Goal: Task Accomplishment & Management: Manage account settings

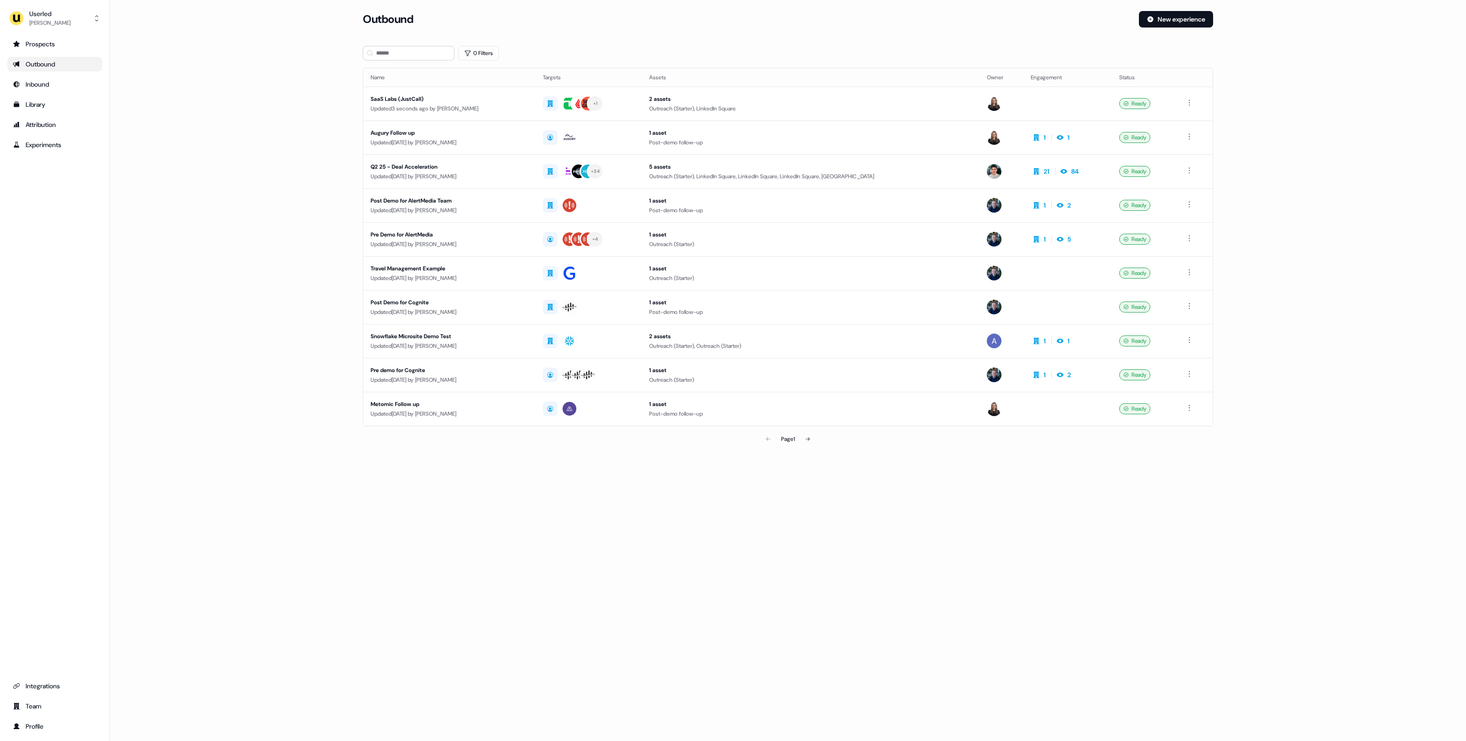
click at [310, 337] on main "Loading... Outbound New experience 0 Filters Name Targets Assets Owner Engageme…" at bounding box center [788, 242] width 1356 height 463
click at [280, 272] on main "Loading... Outbound New experience 0 Filters Name Targets Assets Owner Engageme…" at bounding box center [788, 242] width 1356 height 463
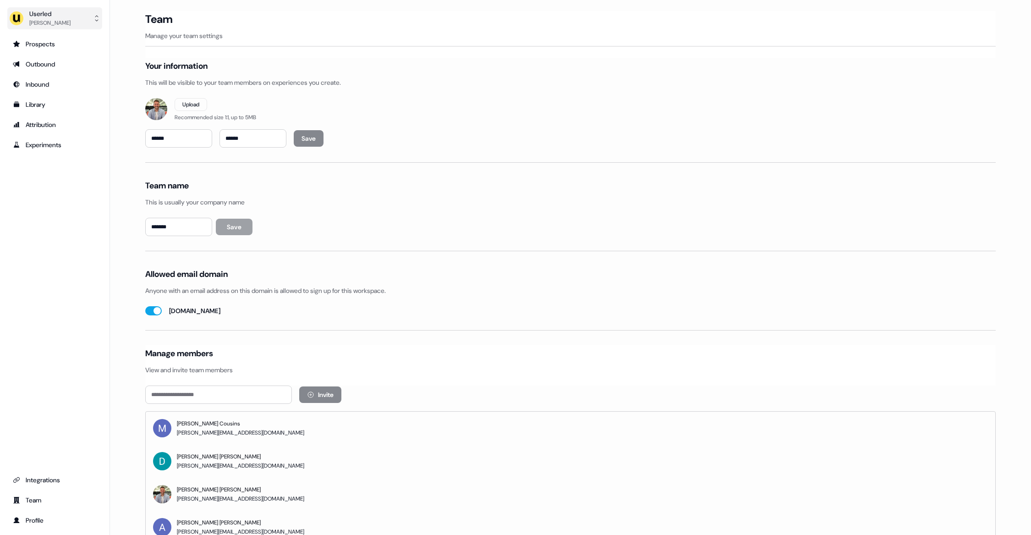
click at [79, 22] on button "Userled [PERSON_NAME]" at bounding box center [54, 18] width 95 height 22
click at [77, 40] on div "Impersonate (Admin)" at bounding box center [54, 43] width 87 height 16
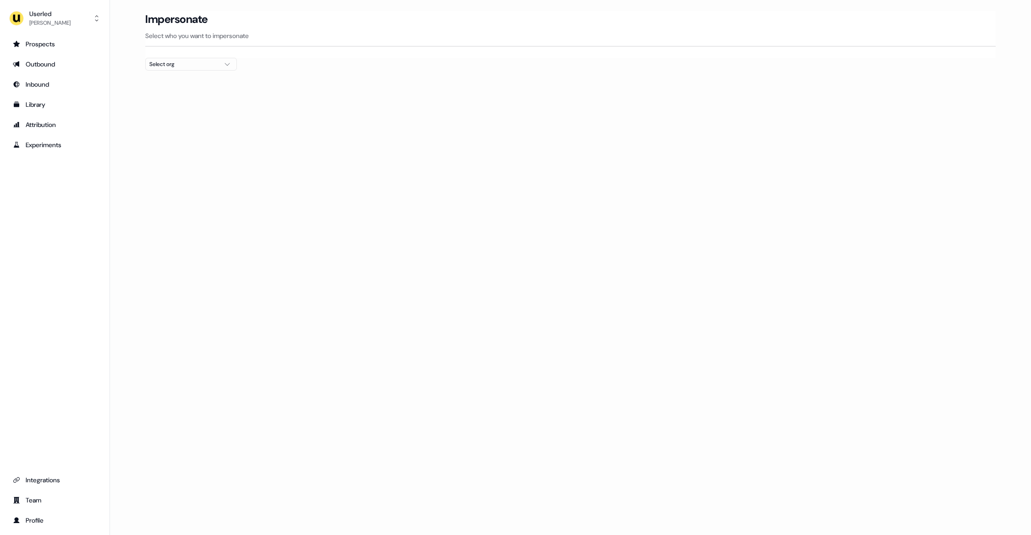
click at [159, 67] on div "Select org" at bounding box center [183, 64] width 69 height 9
type input "****"
click at [173, 94] on div "AffiniPay" at bounding box center [191, 97] width 91 height 15
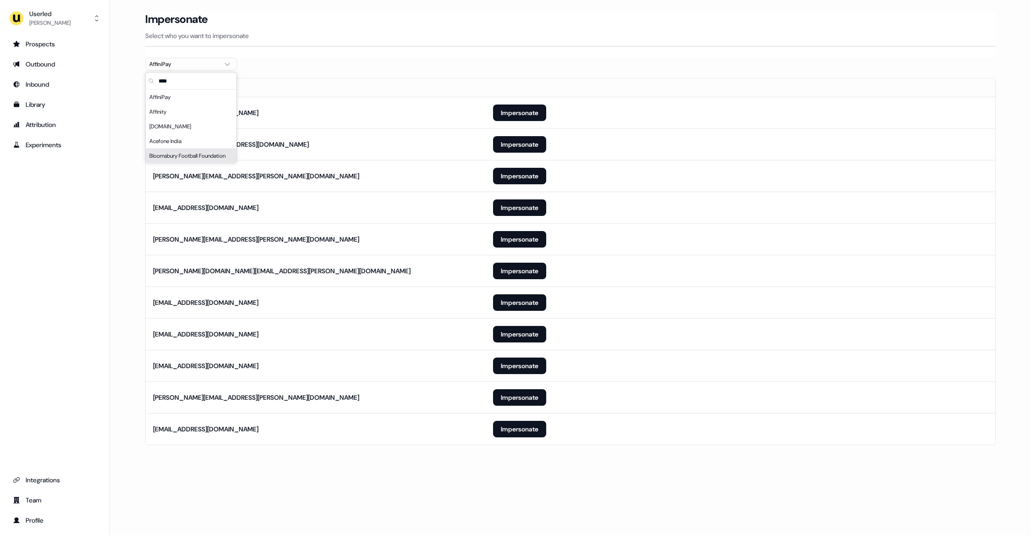
click at [356, 470] on div "Loading... Impersonate Select who you want to impersonate AffiniPay Email [EMAI…" at bounding box center [570, 267] width 921 height 535
click at [530, 242] on button "Impersonate" at bounding box center [519, 239] width 53 height 16
